Goal: Ask a question: Seek information or help from site administrators or community

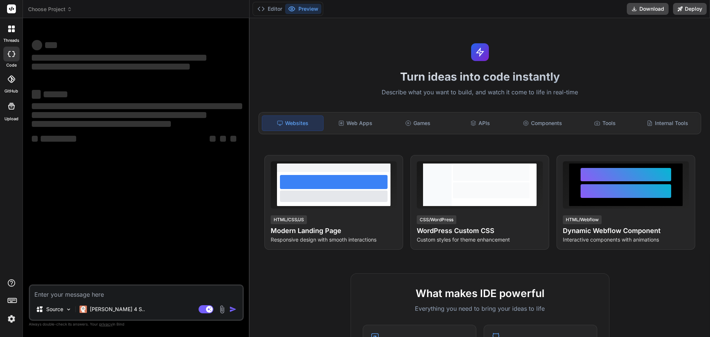
type textarea "x"
type textarea "<?php if ( presscore_responsive() ) : ?> <meta name="viewport" content="width=d…"
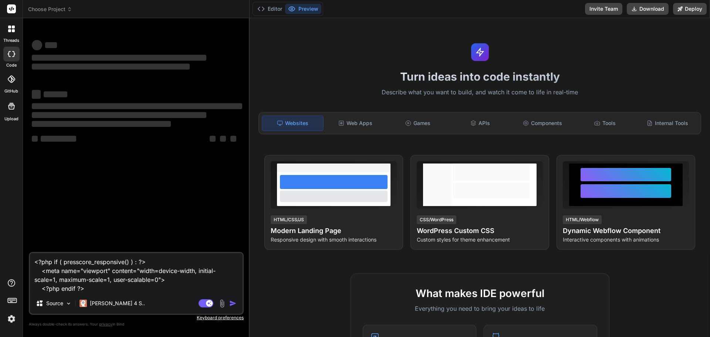
type textarea "x"
type textarea "<?php if ( presscore_responsive() ) : ?> <meta name="viewport" content="width=d…"
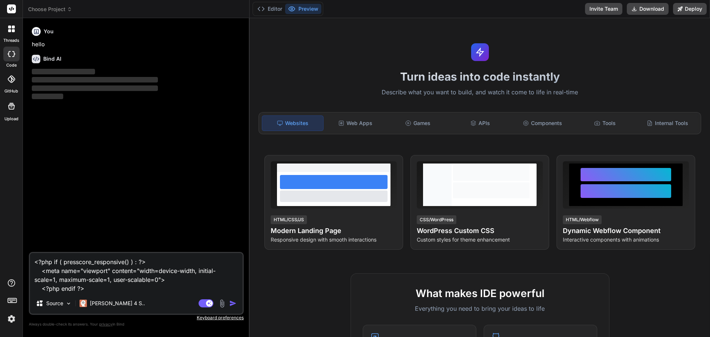
click at [110, 287] on textarea "<?php if ( presscore_responsive() ) : ?> <meta name="viewport" content="width=d…" at bounding box center [136, 273] width 213 height 40
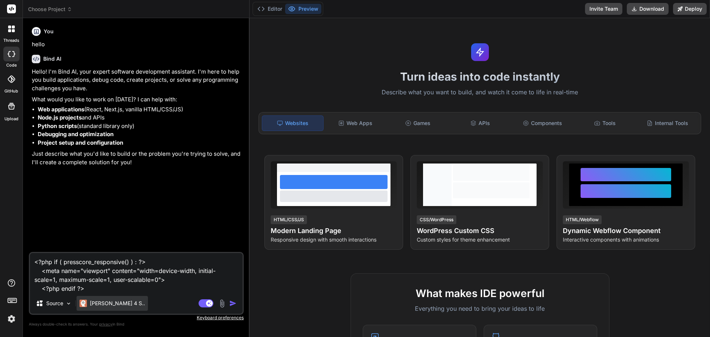
type textarea "x"
click at [37, 262] on textarea "<?php if ( presscore_responsive() ) : ?> <meta name="viewport" content="width=d…" at bounding box center [136, 273] width 213 height 40
type textarea "W<?php if ( presscore_responsive() ) : ?> <meta name="viewport" content="width=…"
type textarea "x"
type textarea "Wh<?php if ( presscore_responsive() ) : ?> <meta name="viewport" content="width…"
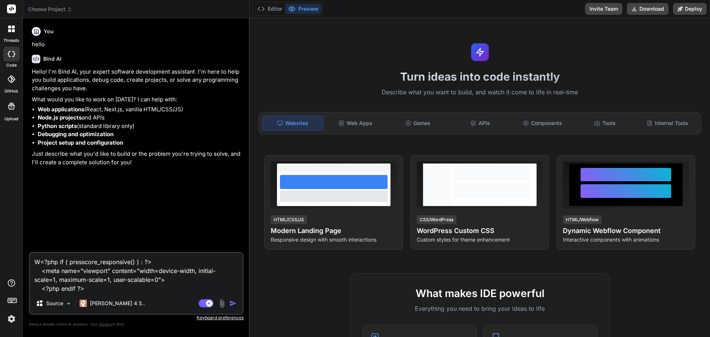
type textarea "x"
type textarea "Wha<?php if ( presscore_responsive() ) : ?> <meta name="viewport" content="widt…"
type textarea "x"
type textarea "What<?php if ( presscore_responsive() ) : ?> <meta name="viewport" content="wid…"
type textarea "x"
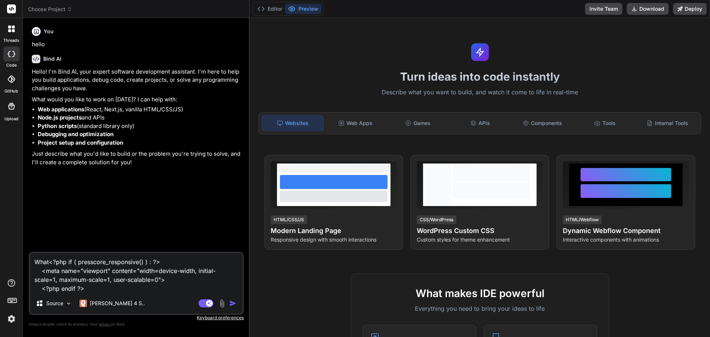
type textarea "What <?php if ( presscore_responsive() ) : ?> <meta name="viewport" content="wi…"
type textarea "x"
type textarea "What d<?php if ( presscore_responsive() ) : ?> <meta name="viewport" content="w…"
type textarea "x"
type textarea "What do<?php if ( presscore_responsive() ) : ?> <meta name="viewport" content="…"
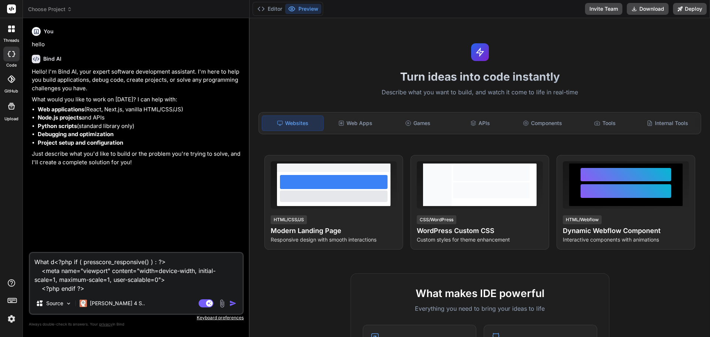
type textarea "x"
type textarea "What doe<?php if ( presscore_responsive() ) : ?> <meta name="viewport" content=…"
type textarea "x"
type textarea "What does<?php if ( presscore_responsive() ) : ?> <meta name="viewport" content…"
type textarea "x"
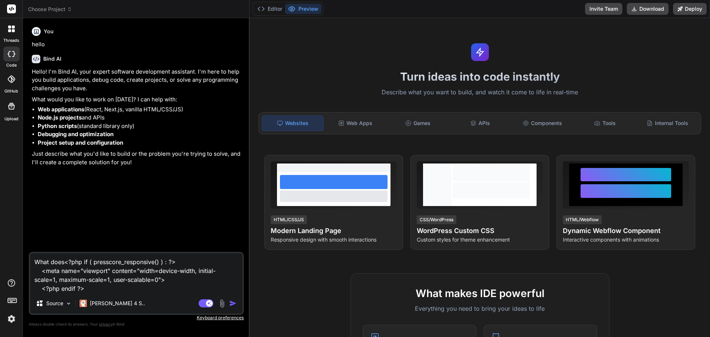
type textarea "What does <?php if ( presscore_responsive() ) : ?> <meta name="viewport" conten…"
type textarea "x"
type textarea "What does t<?php if ( presscore_responsive() ) : ?> <meta name="viewport" conte…"
type textarea "x"
type textarea "What does th<?php if ( presscore_responsive() ) : ?> <meta name="viewport" cont…"
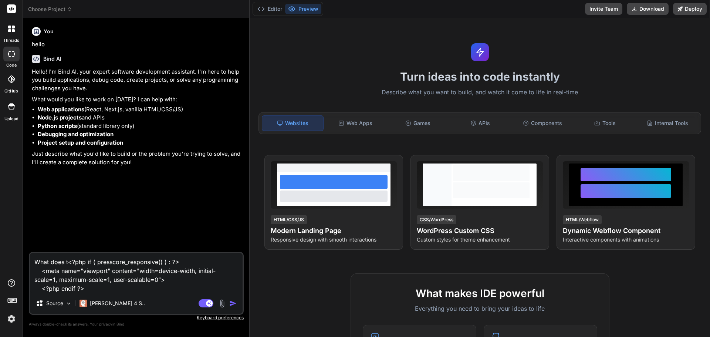
type textarea "x"
type textarea "What does thi<?php if ( presscore_responsive() ) : ?> <meta name="viewport" con…"
type textarea "x"
type textarea "What does this<?php if ( presscore_responsive() ) : ?> <meta name="viewport" co…"
type textarea "x"
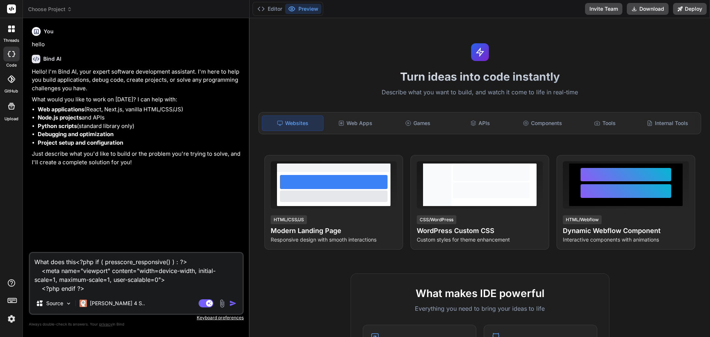
type textarea "What does this <?php if ( presscore_responsive() ) : ?> <meta name="viewport" c…"
type textarea "x"
type textarea "What does this d<?php if ( presscore_responsive() ) : ?> <meta name="viewport" …"
type textarea "x"
type textarea "What does this do<?php if ( presscore_responsive() ) : ?> <meta name="viewport"…"
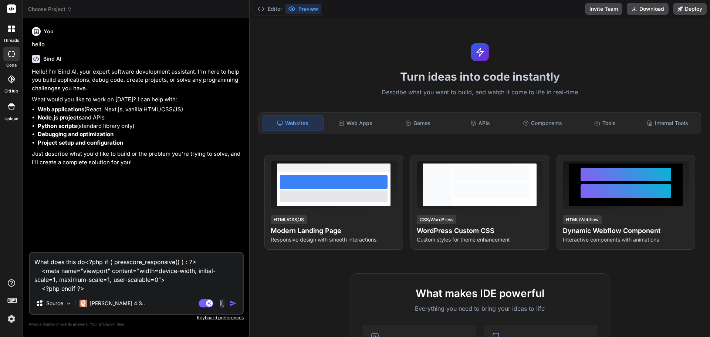
type textarea "x"
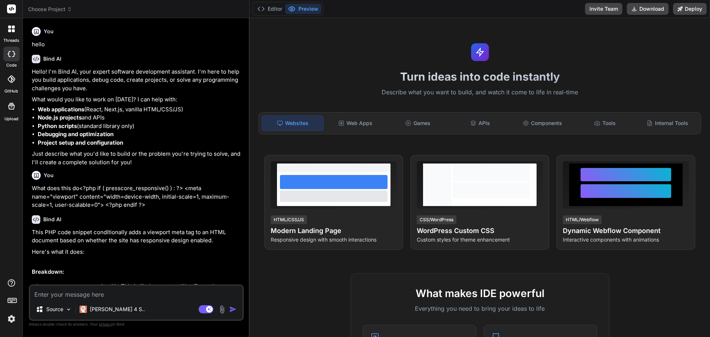
type textarea "x"
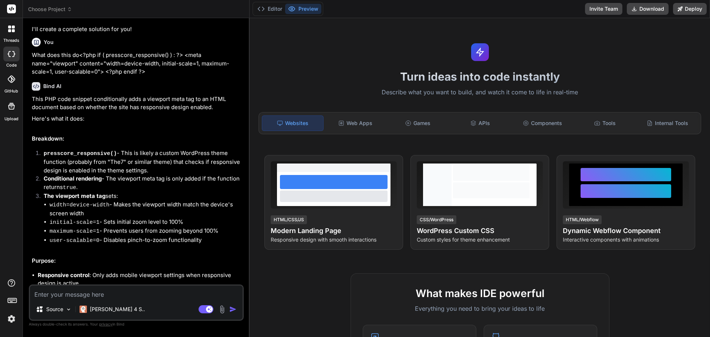
scroll to position [177, 0]
